Goal: Check status: Check status

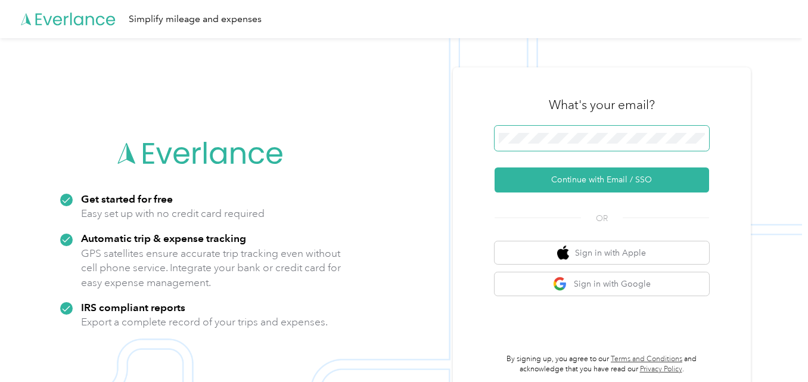
click at [530, 144] on span at bounding box center [602, 138] width 215 height 25
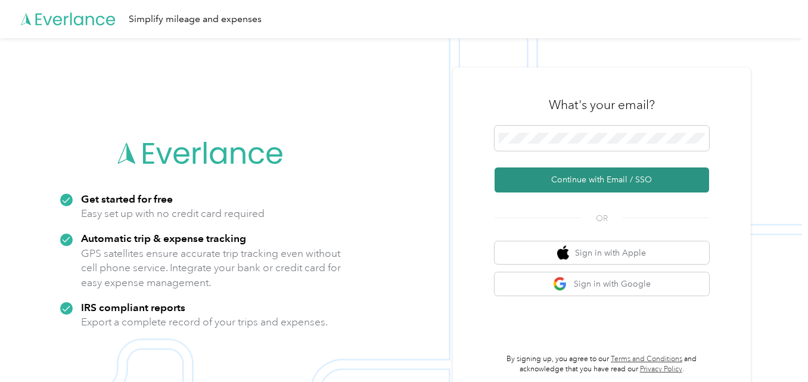
click at [574, 181] on button "Continue with Email / SSO" at bounding box center [602, 179] width 215 height 25
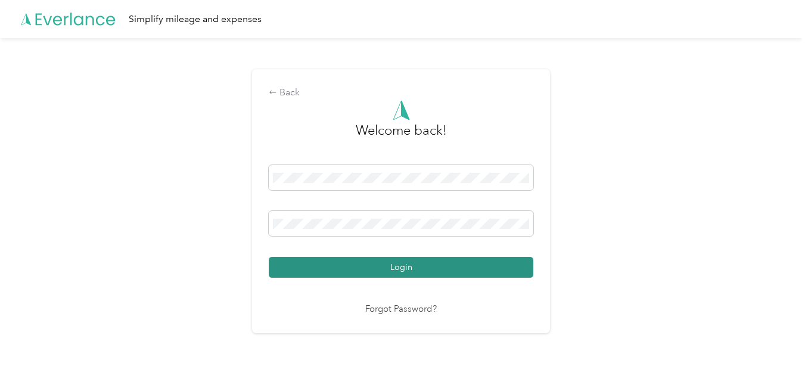
click at [365, 272] on button "Login" at bounding box center [401, 267] width 265 height 21
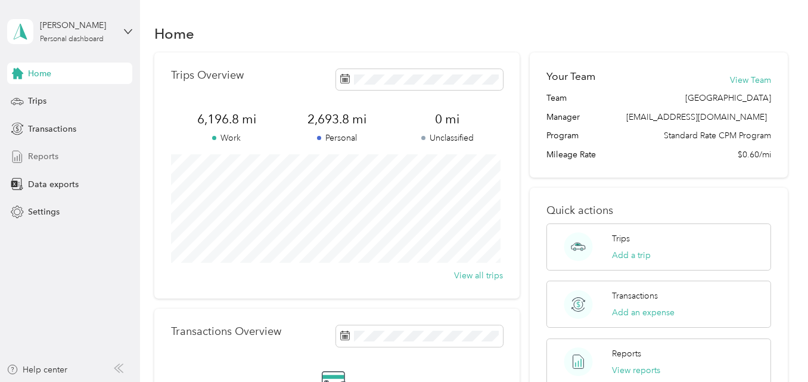
click at [51, 157] on span "Reports" at bounding box center [43, 156] width 30 height 13
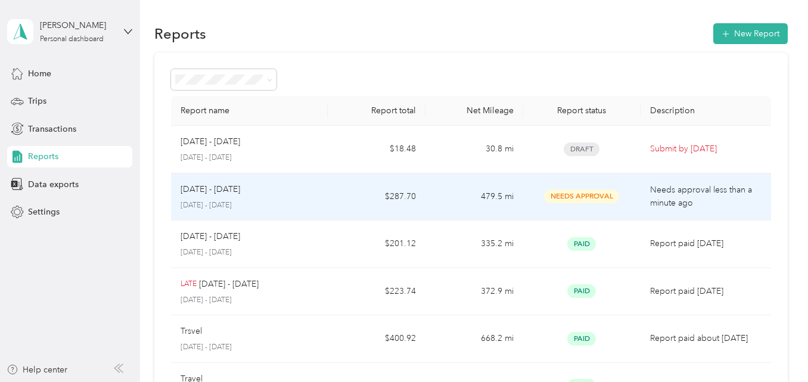
click at [568, 203] on span "Needs Approval" at bounding box center [581, 196] width 75 height 14
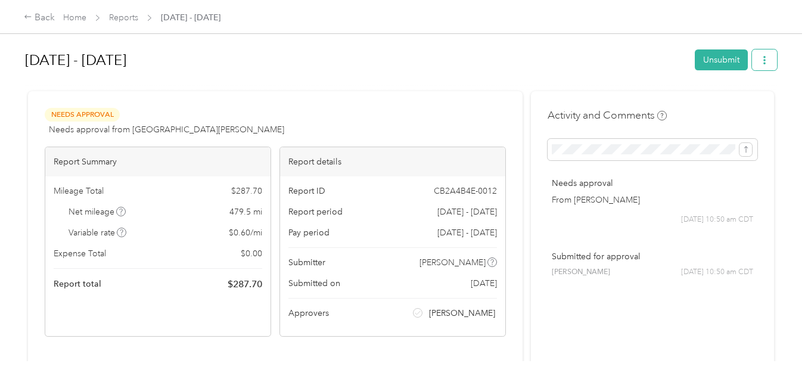
click at [763, 57] on icon "button" at bounding box center [764, 60] width 8 height 8
click at [546, 88] on div at bounding box center [401, 86] width 752 height 13
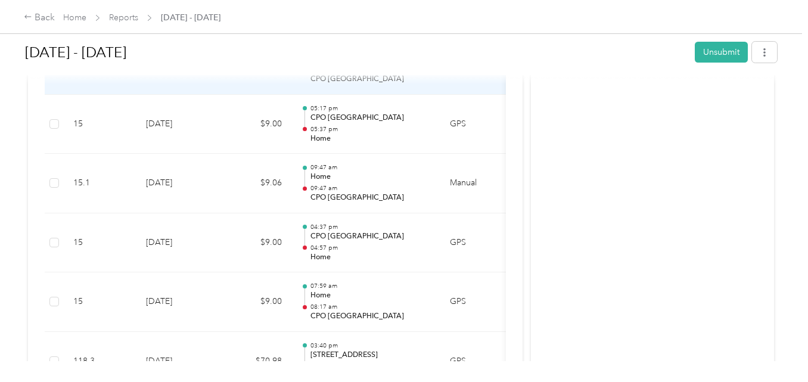
scroll to position [477, 0]
